Goal: Task Accomplishment & Management: Use online tool/utility

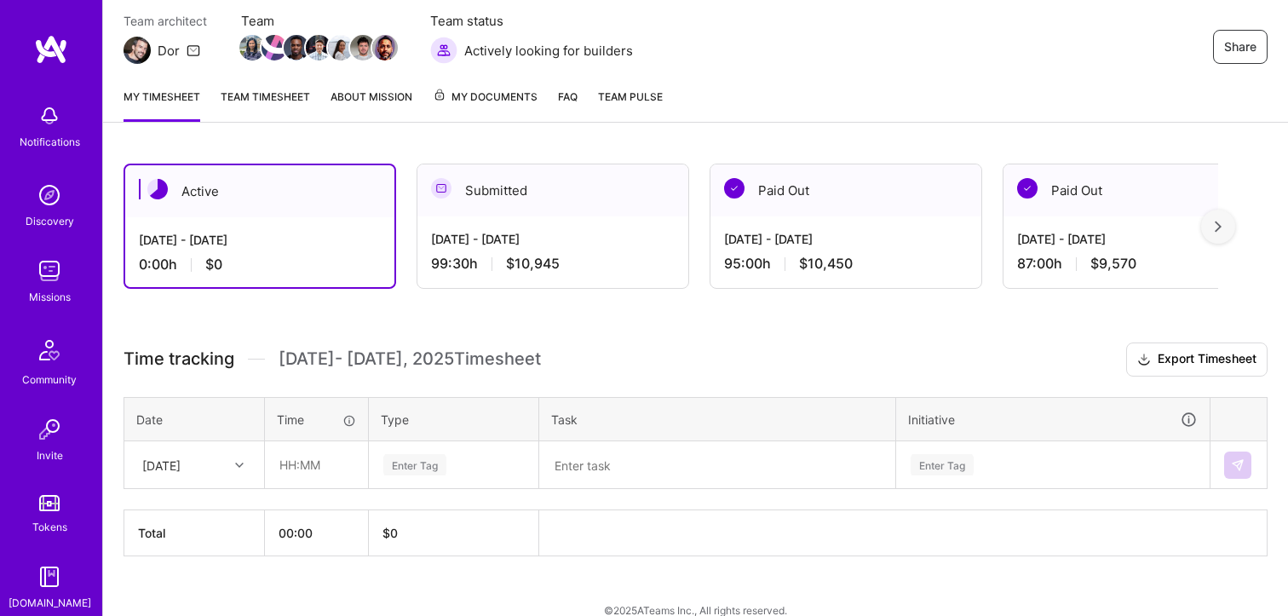
scroll to position [173, 0]
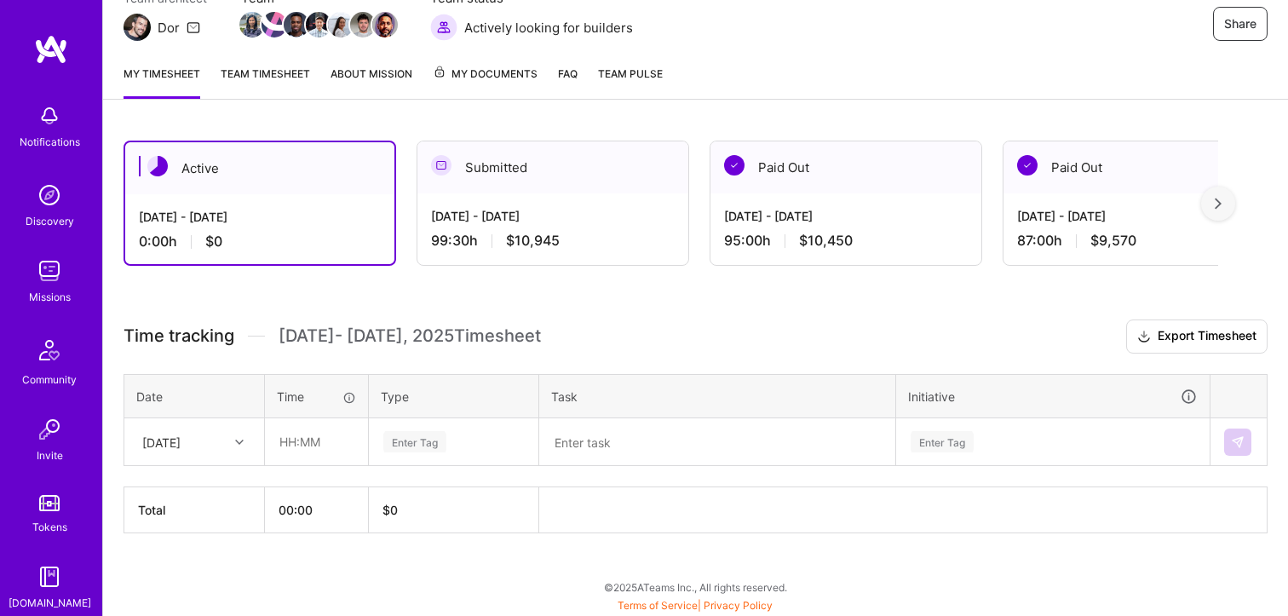
click at [227, 434] on div "[DATE]" at bounding box center [181, 442] width 95 height 28
click at [309, 388] on div "Time" at bounding box center [316, 397] width 79 height 18
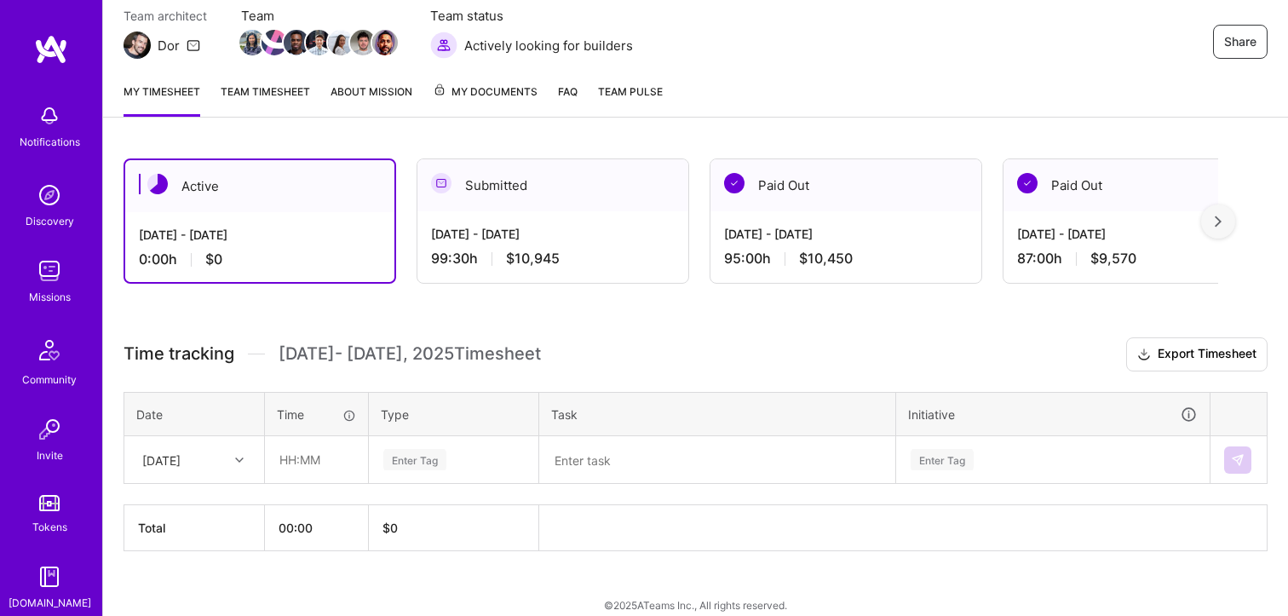
scroll to position [0, 0]
